Goal: Transaction & Acquisition: Purchase product/service

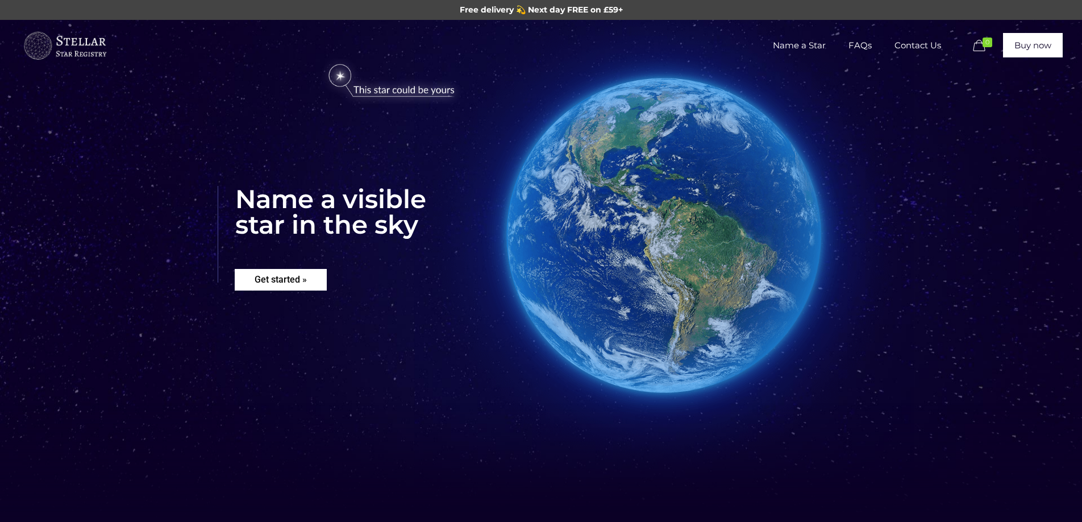
click at [279, 284] on rs-layer "Get started »" at bounding box center [281, 280] width 92 height 22
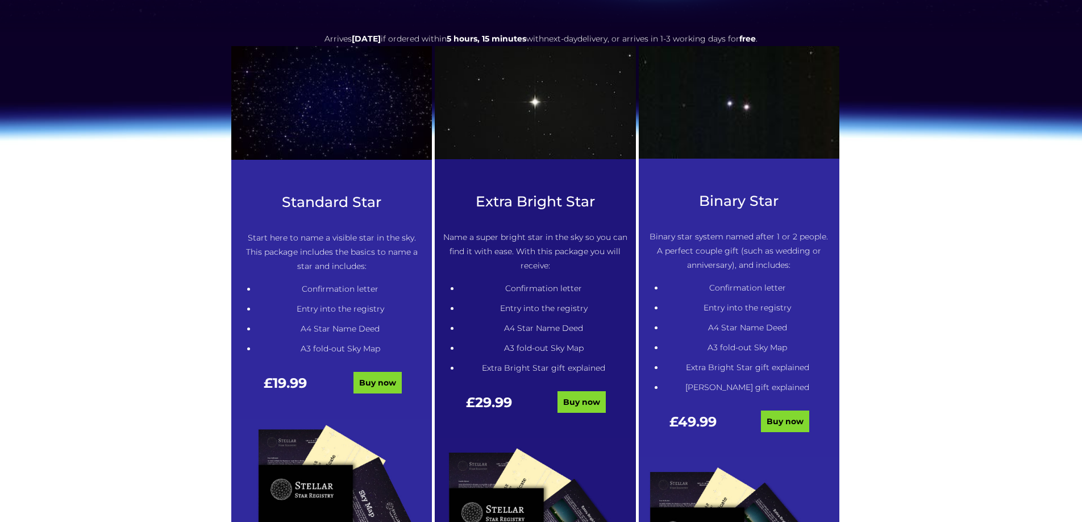
scroll to position [490, 0]
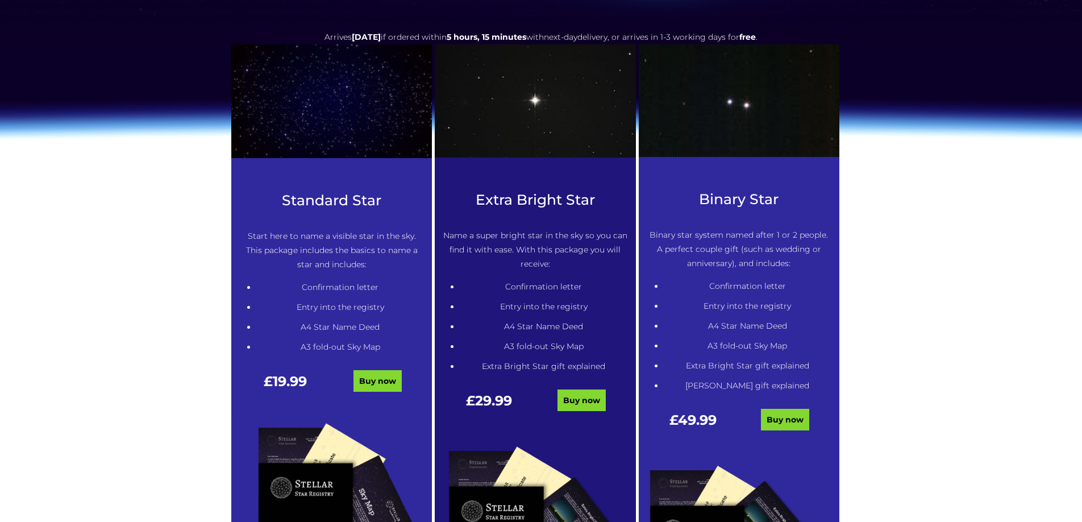
click at [363, 330] on li "A4 Star Name Deed" at bounding box center [340, 327] width 168 height 14
click at [376, 380] on link "Buy now" at bounding box center [378, 381] width 48 height 22
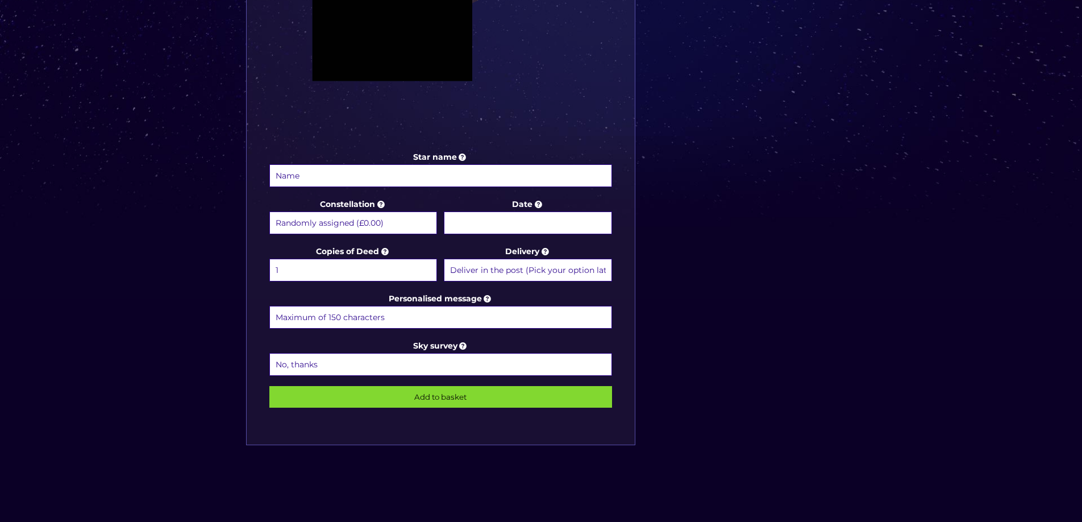
scroll to position [460, 0]
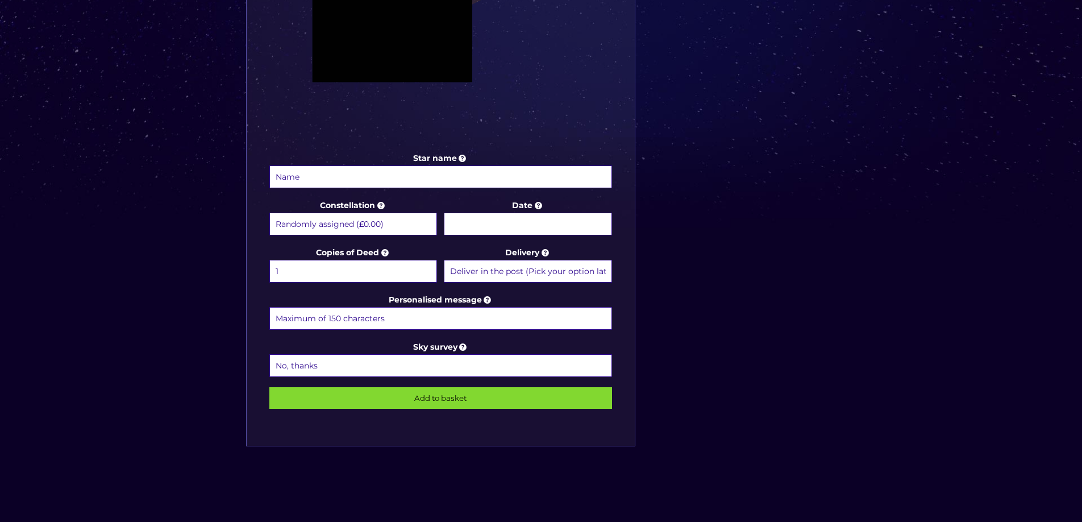
click at [287, 222] on select "Randomly assigned (£0.00) Aquarius - 20 Jan - 18 Feb (+£9.99) Aries - 21 Mar - …" at bounding box center [353, 224] width 168 height 23
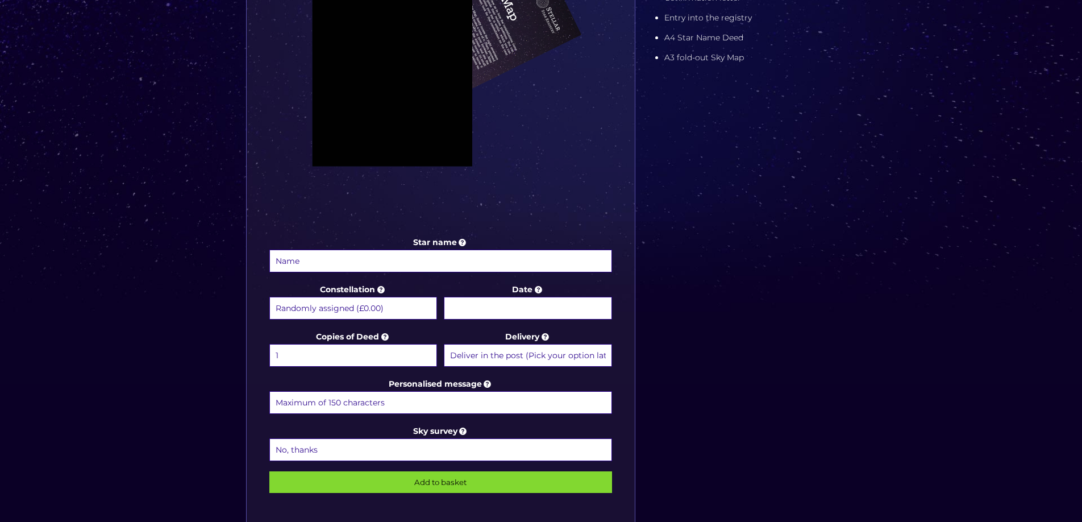
scroll to position [378, 0]
